Goal: Task Accomplishment & Management: Manage account settings

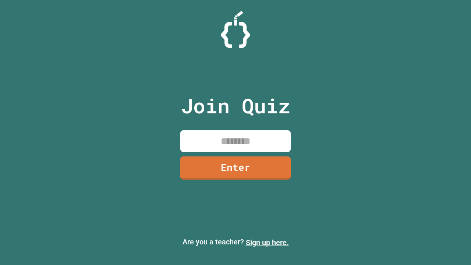
click at [267, 243] on link "Sign up here." at bounding box center [267, 242] width 43 height 9
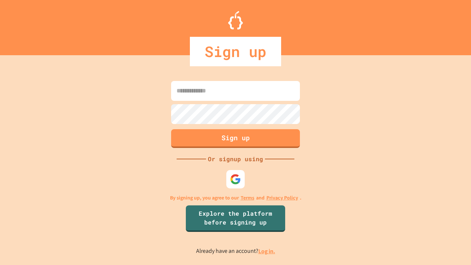
click at [267, 251] on link "Log in." at bounding box center [266, 251] width 17 height 8
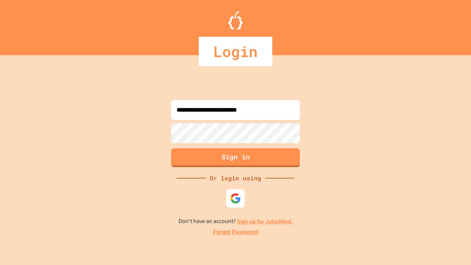
type input "**********"
